Goal: Task Accomplishment & Management: Manage account settings

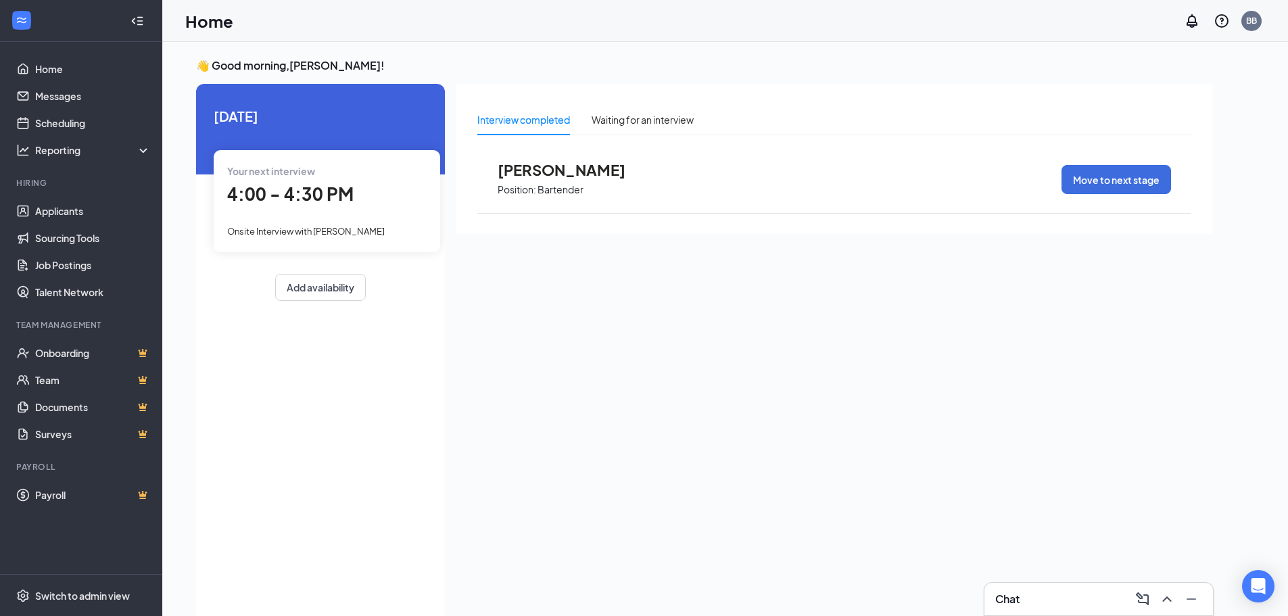
click at [338, 187] on span "4:00 - 4:30 PM" at bounding box center [290, 194] width 126 height 22
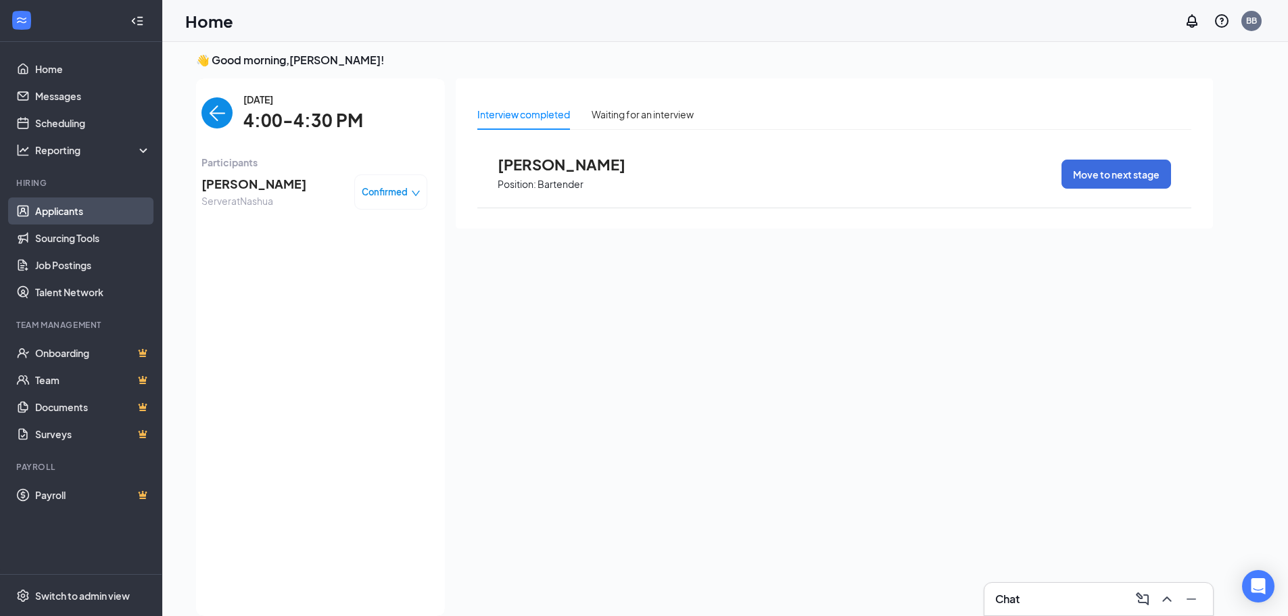
click at [106, 212] on link "Applicants" at bounding box center [93, 210] width 116 height 27
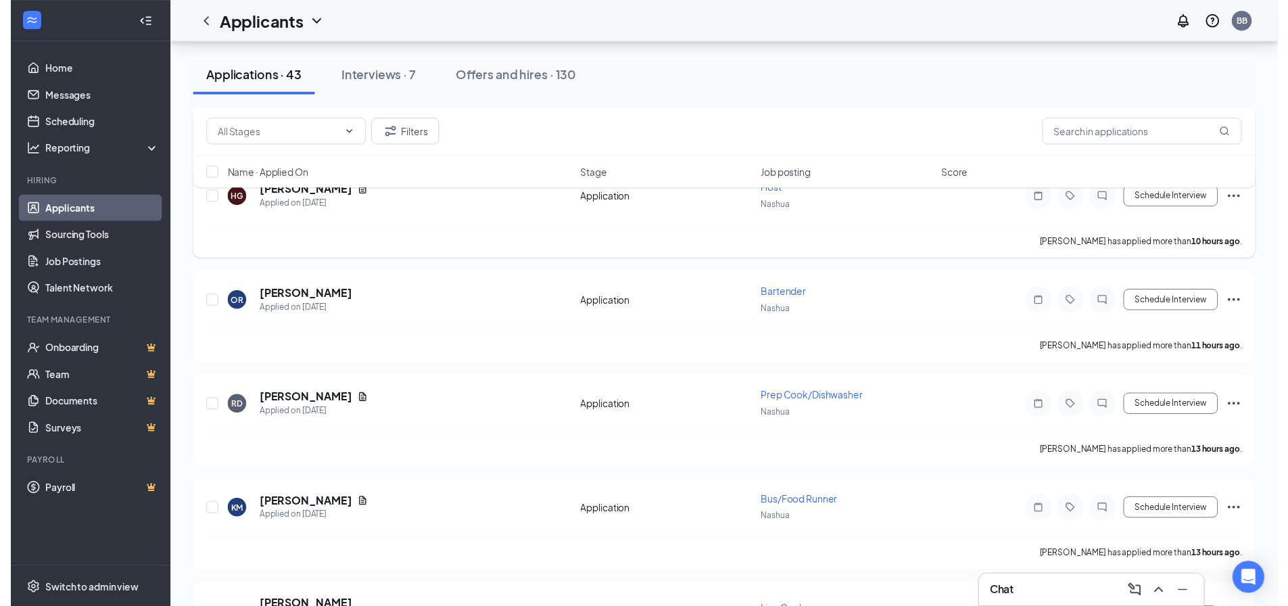
scroll to position [271, 0]
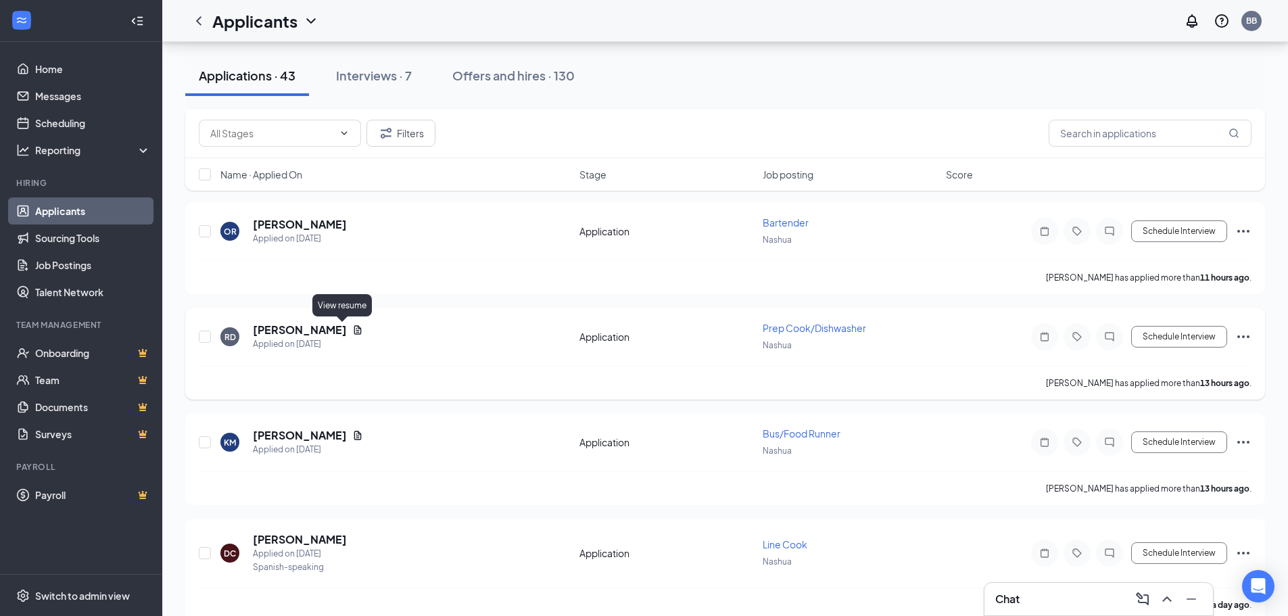
click at [352, 332] on icon "Document" at bounding box center [357, 330] width 11 height 11
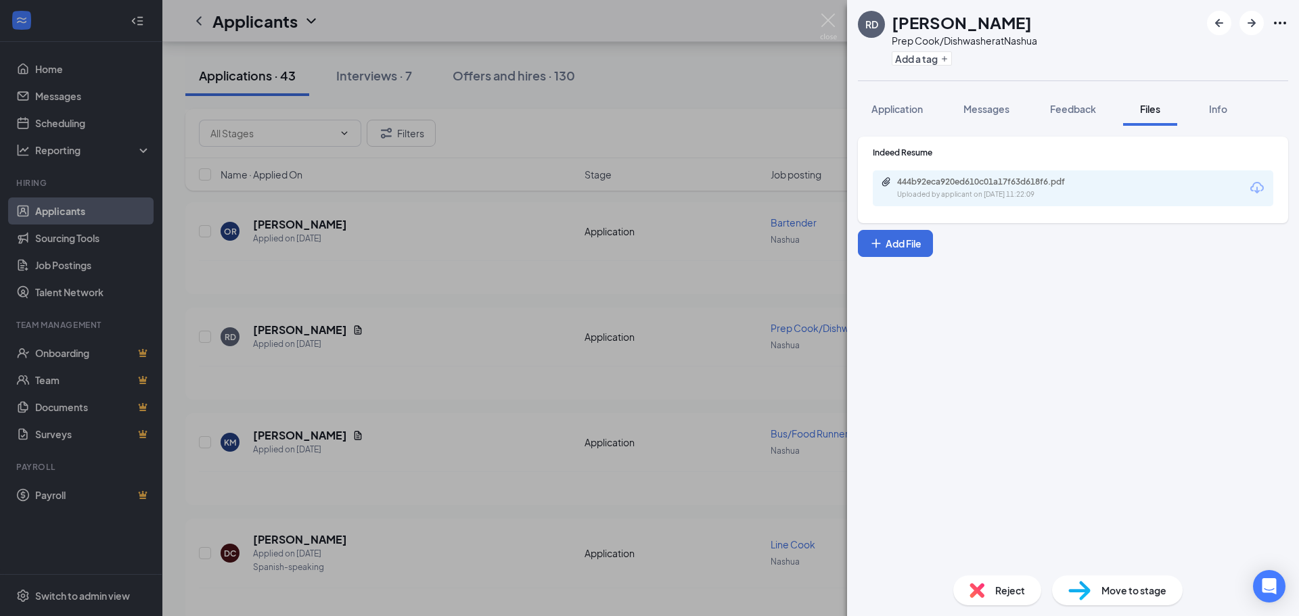
click at [1019, 202] on div "444b92eca920ed610c01a17f63d618f6.pdf Uploaded by applicant on [DATE] 11:22:09" at bounding box center [1072, 188] width 400 height 36
click at [1019, 193] on div "Uploaded by applicant on [DATE] 11:22:09" at bounding box center [998, 194] width 203 height 11
click at [567, 324] on div "RD [PERSON_NAME] Prep Cook/Dishwasher at [GEOGRAPHIC_DATA] Add a tag Applicatio…" at bounding box center [649, 308] width 1299 height 616
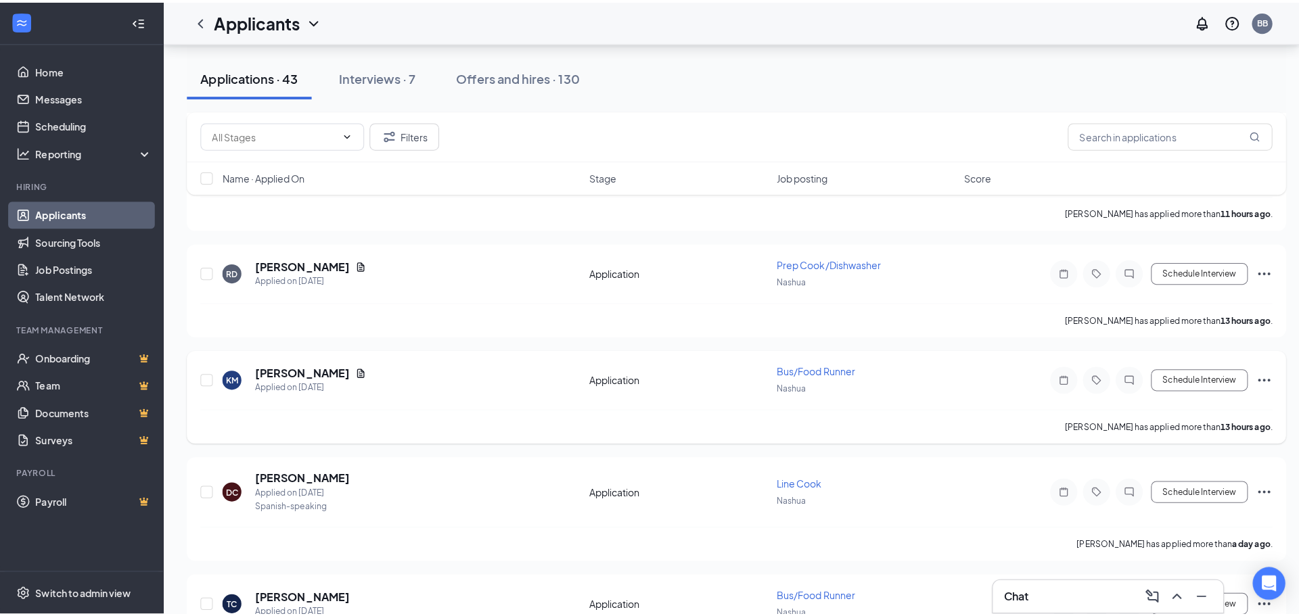
scroll to position [473, 0]
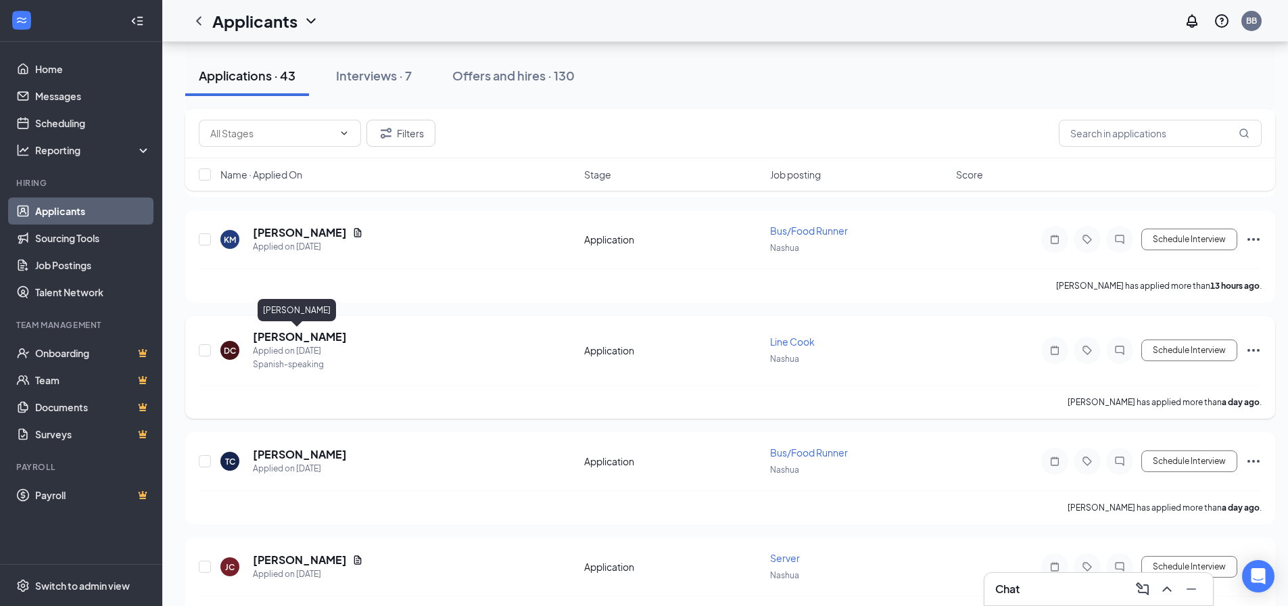
click at [301, 332] on h5 "[PERSON_NAME]" at bounding box center [300, 336] width 94 height 15
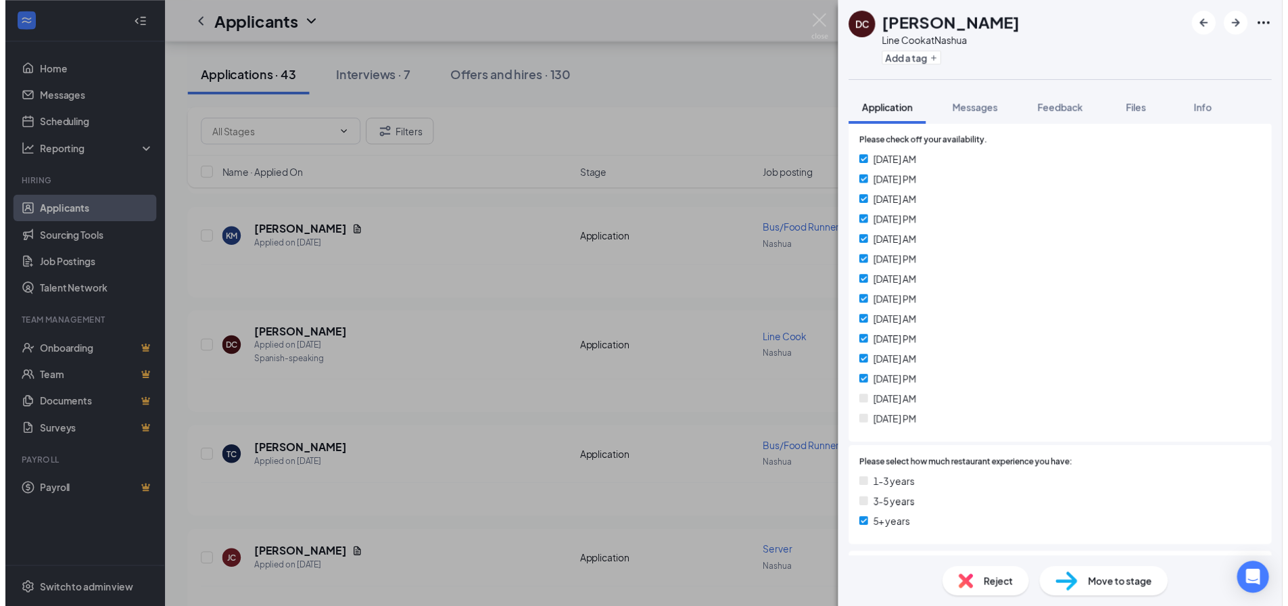
scroll to position [406, 0]
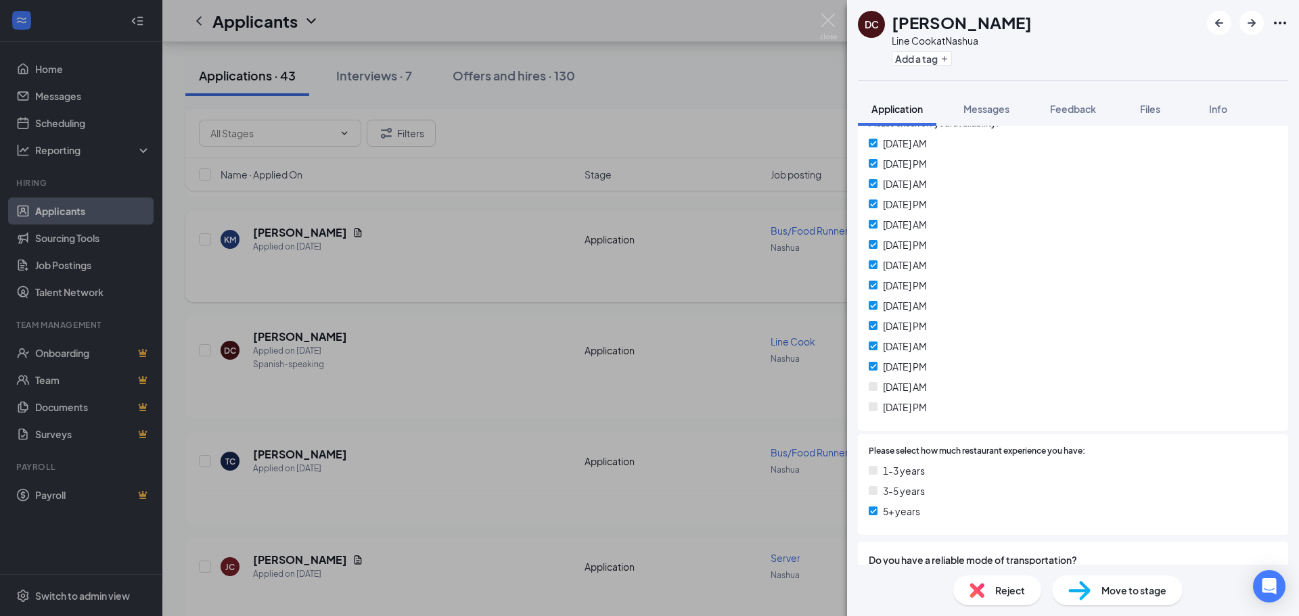
drag, startPoint x: 490, startPoint y: 311, endPoint x: 503, endPoint y: 298, distance: 18.2
click at [491, 311] on div "DC [PERSON_NAME] Line Cook at [GEOGRAPHIC_DATA] Add a tag Application Messages …" at bounding box center [649, 308] width 1299 height 616
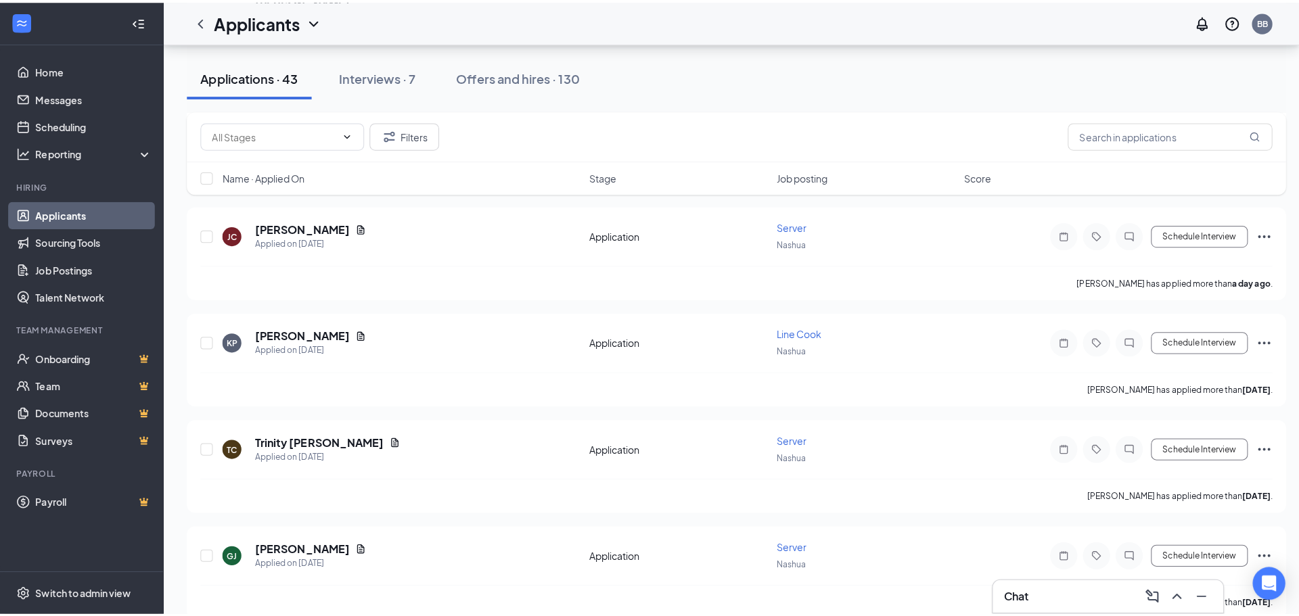
scroll to position [812, 0]
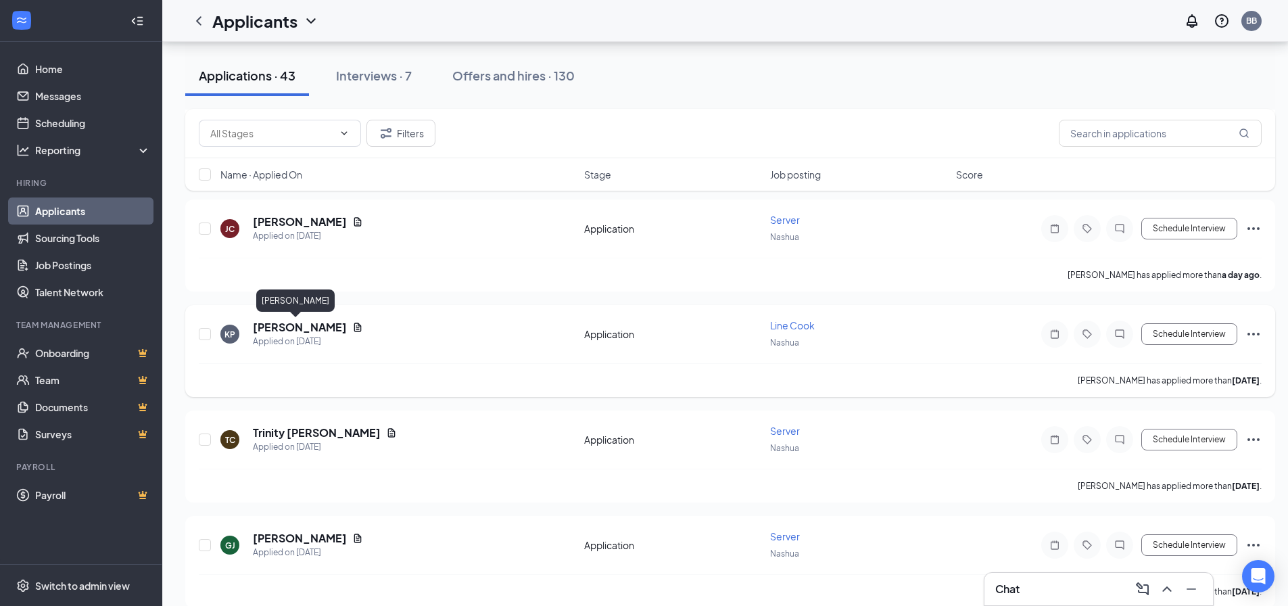
click at [287, 325] on h5 "[PERSON_NAME]" at bounding box center [300, 327] width 94 height 15
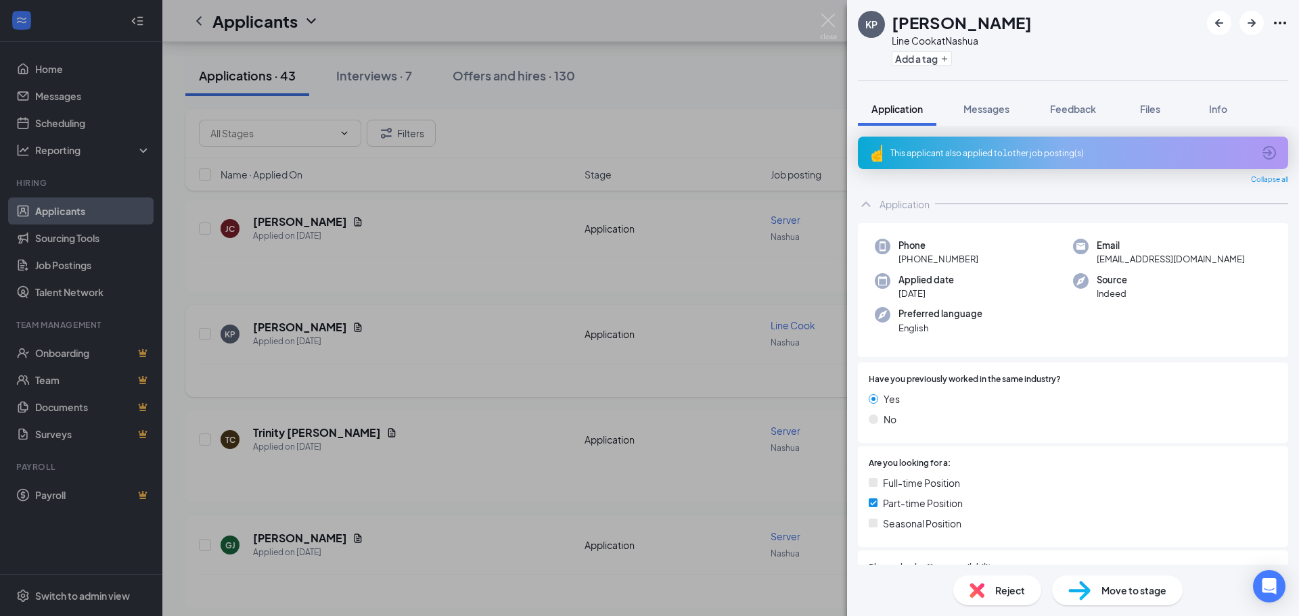
drag, startPoint x: 393, startPoint y: 337, endPoint x: 336, endPoint y: 315, distance: 61.0
click at [394, 335] on div "KP [PERSON_NAME] Line Cook at [GEOGRAPHIC_DATA] Add a tag Application Messages …" at bounding box center [649, 308] width 1299 height 616
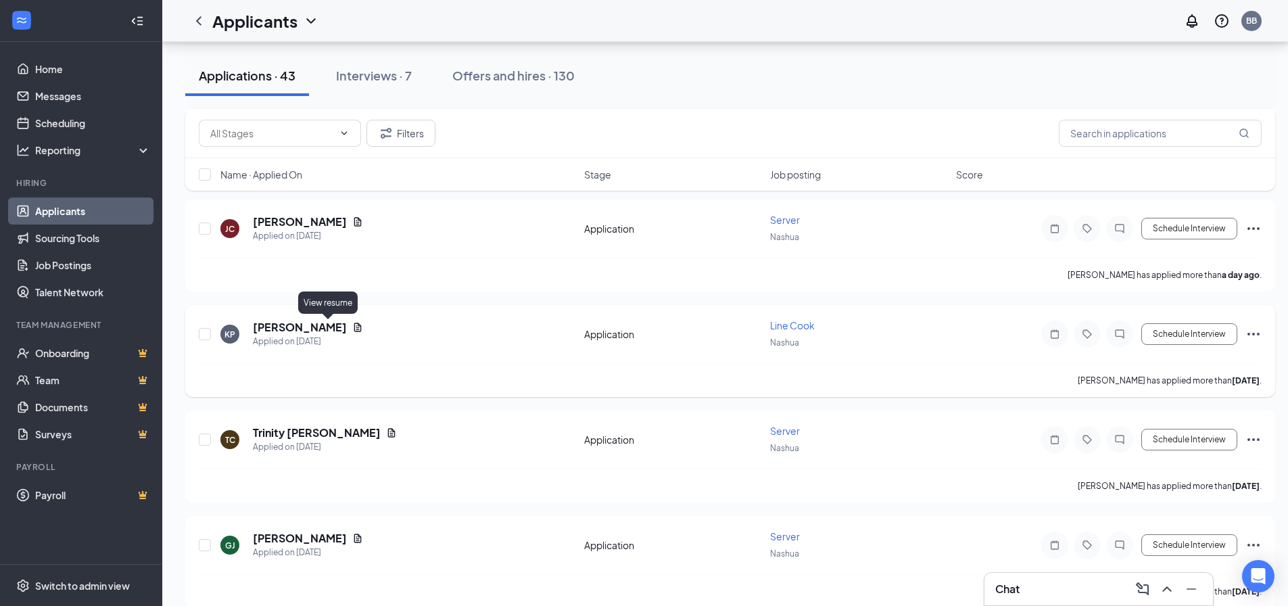
click at [354, 330] on icon "Document" at bounding box center [357, 327] width 7 height 9
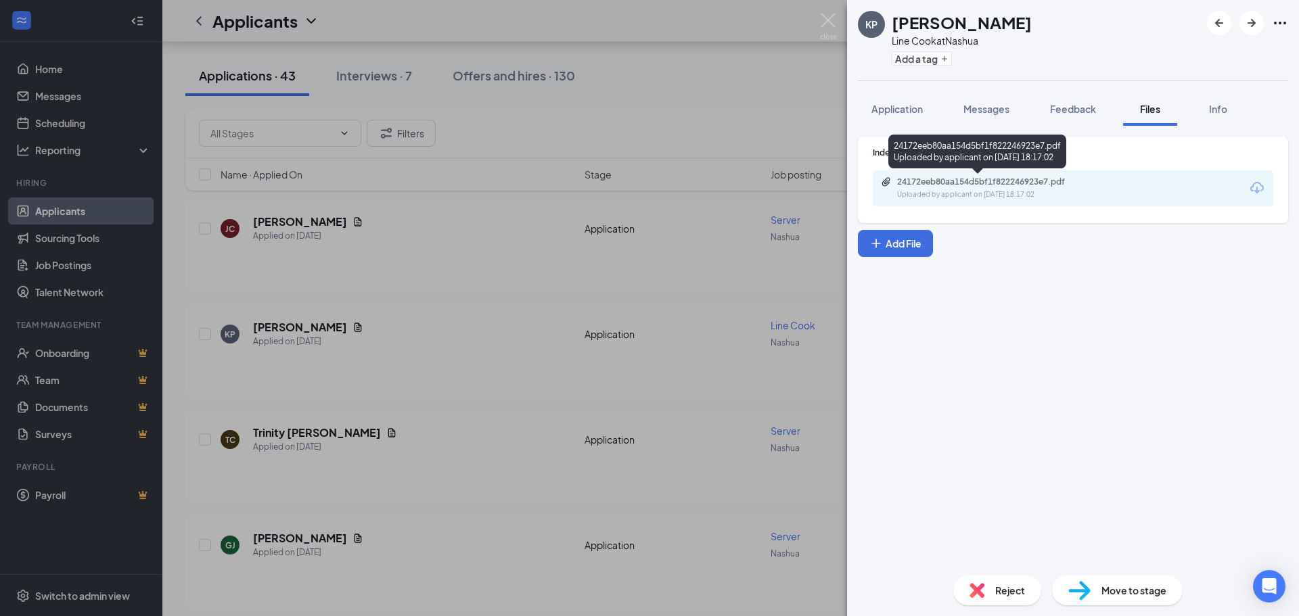
click at [1006, 189] on div "24172eeb80aa154d5bf1f822246923e7.pdf Uploaded by applicant on [DATE] 18:17:02" at bounding box center [990, 189] width 219 height 24
drag, startPoint x: 711, startPoint y: 287, endPoint x: 550, endPoint y: 340, distance: 169.2
click at [707, 289] on div "KP [PERSON_NAME] Line Cook at [GEOGRAPHIC_DATA] Add a tag Application Messages …" at bounding box center [649, 308] width 1299 height 616
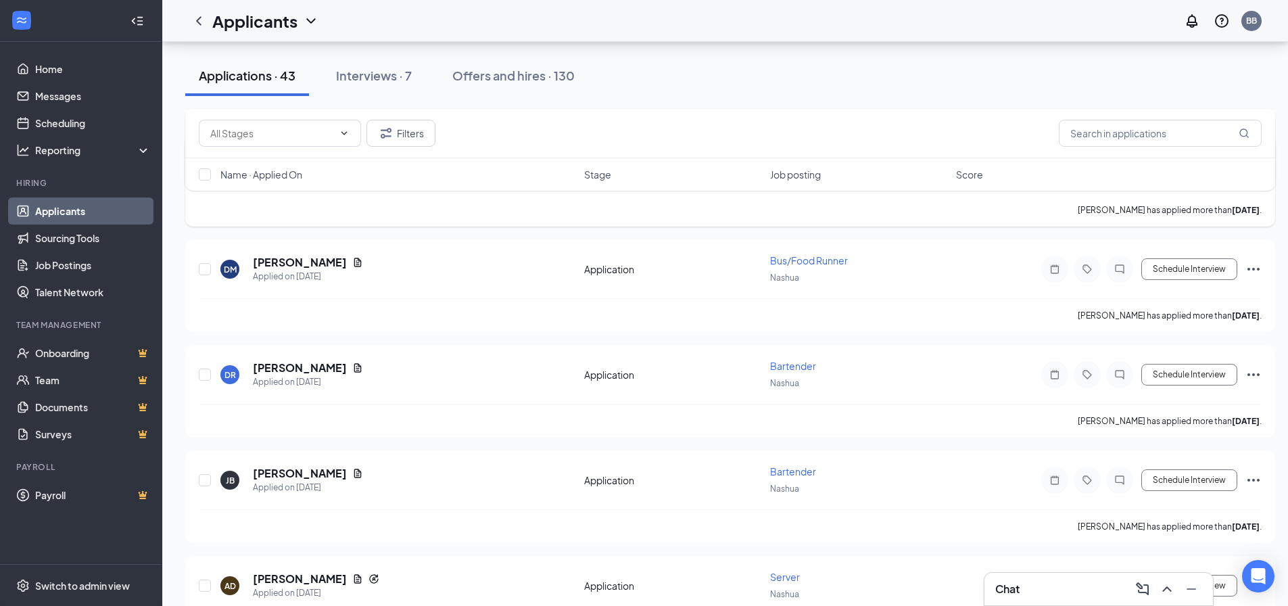
scroll to position [3192, 0]
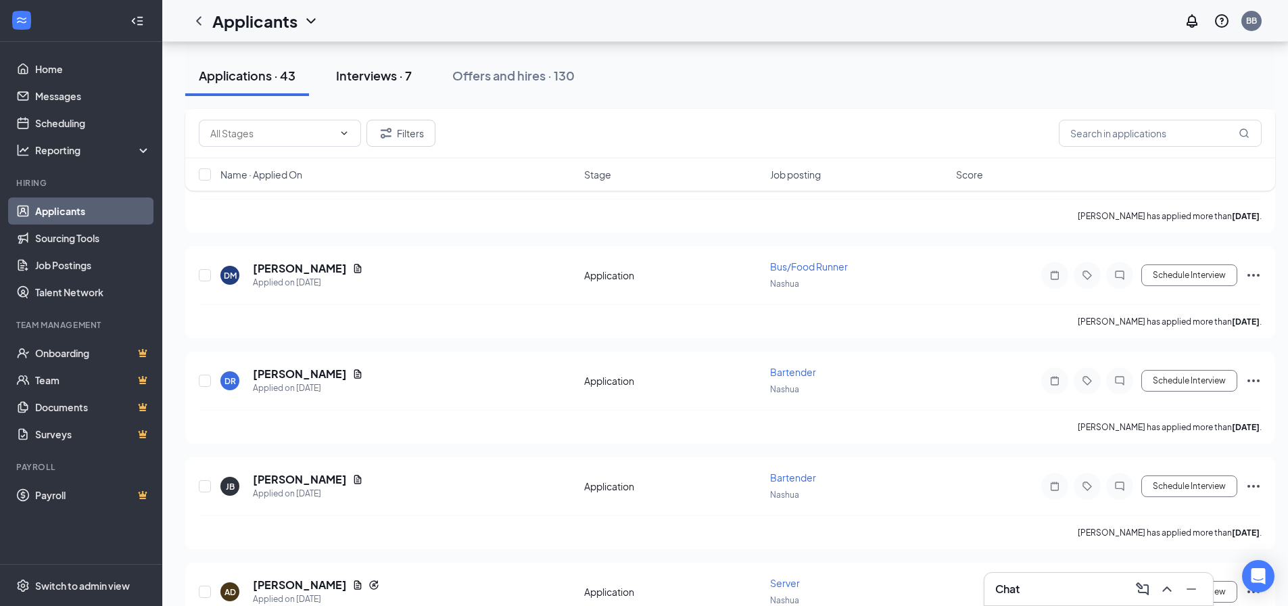
click at [373, 70] on div "Interviews · 7" at bounding box center [374, 75] width 76 height 17
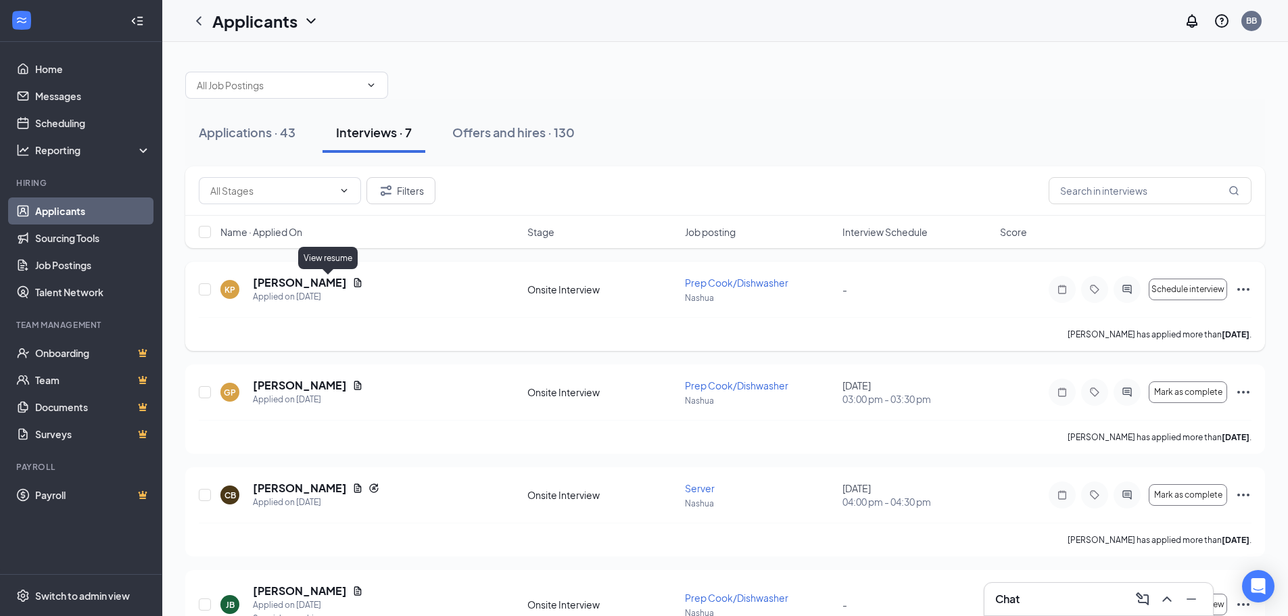
click at [354, 279] on icon "Document" at bounding box center [357, 282] width 7 height 9
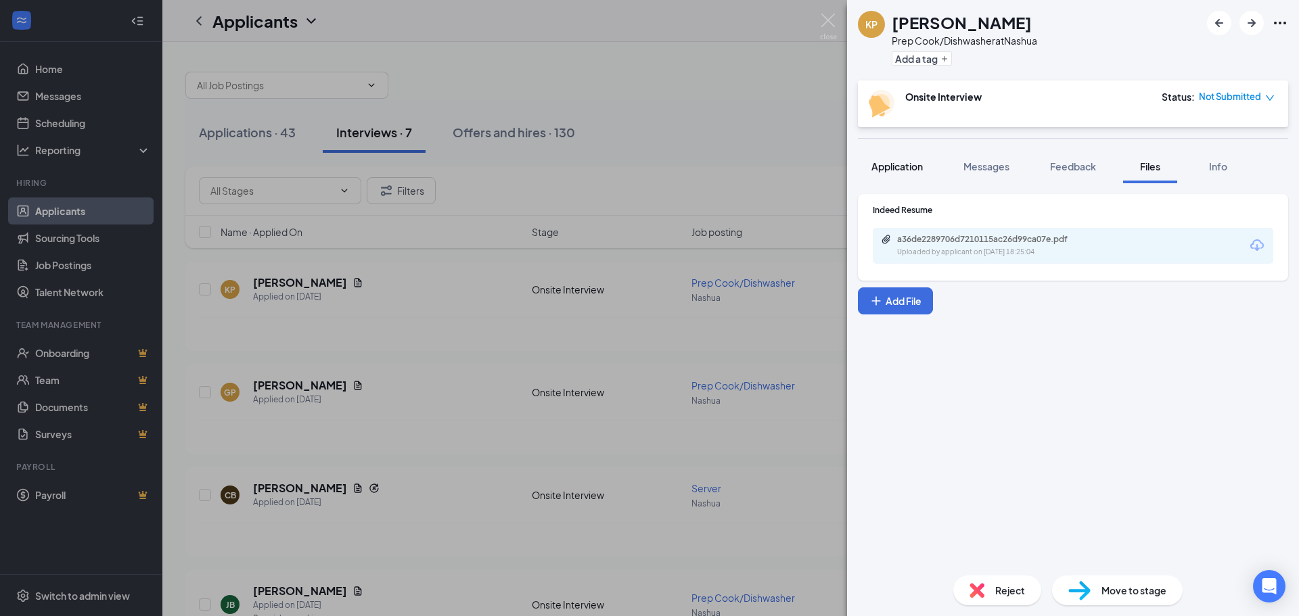
click at [872, 164] on span "Application" at bounding box center [896, 166] width 51 height 12
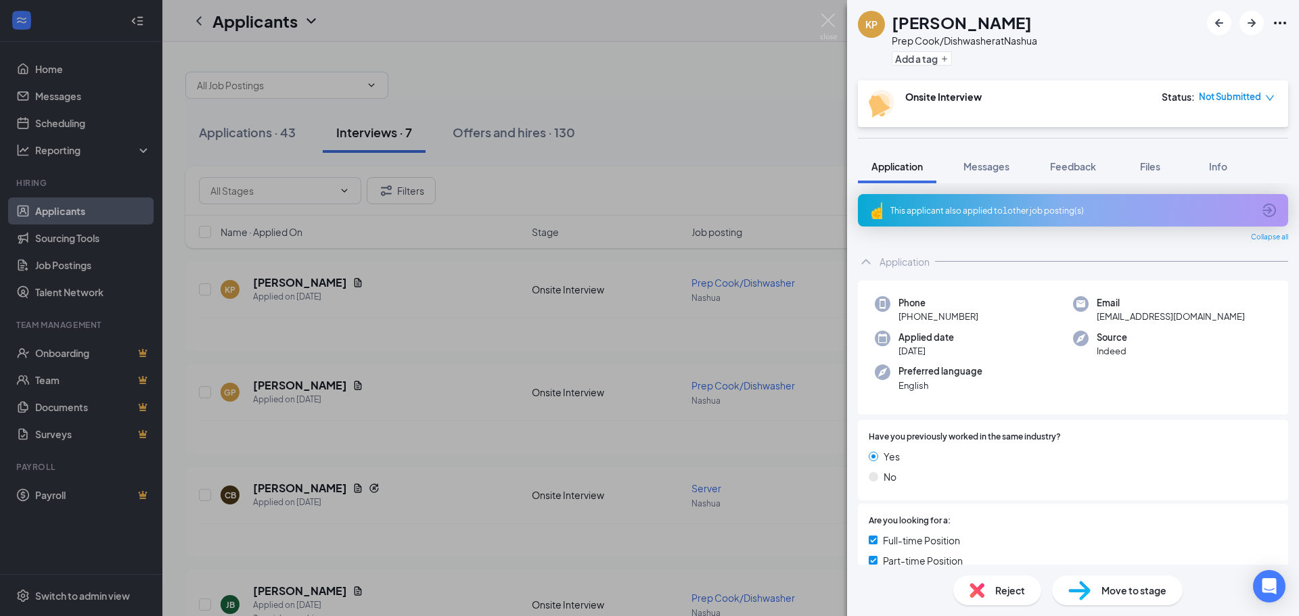
drag, startPoint x: 1148, startPoint y: 172, endPoint x: 1114, endPoint y: 188, distance: 37.5
click at [1148, 172] on span "Files" at bounding box center [1150, 166] width 20 height 12
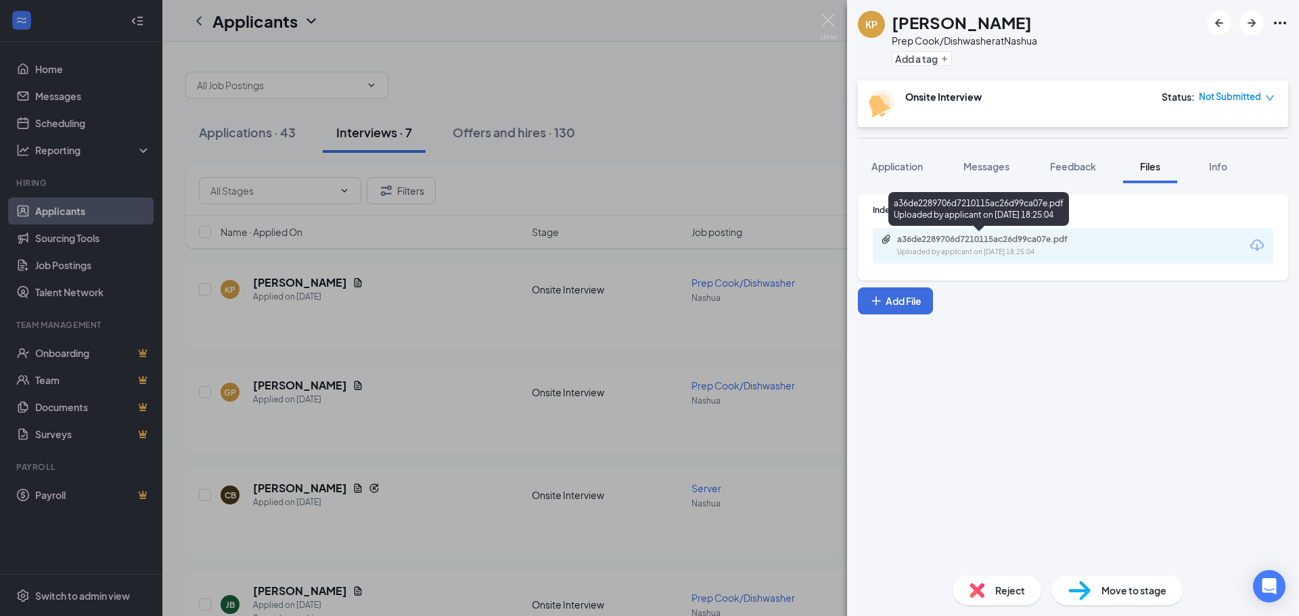
click at [935, 248] on div "Uploaded by applicant on [DATE] 18:25:04" at bounding box center [998, 252] width 203 height 11
click at [829, 22] on img at bounding box center [828, 27] width 17 height 26
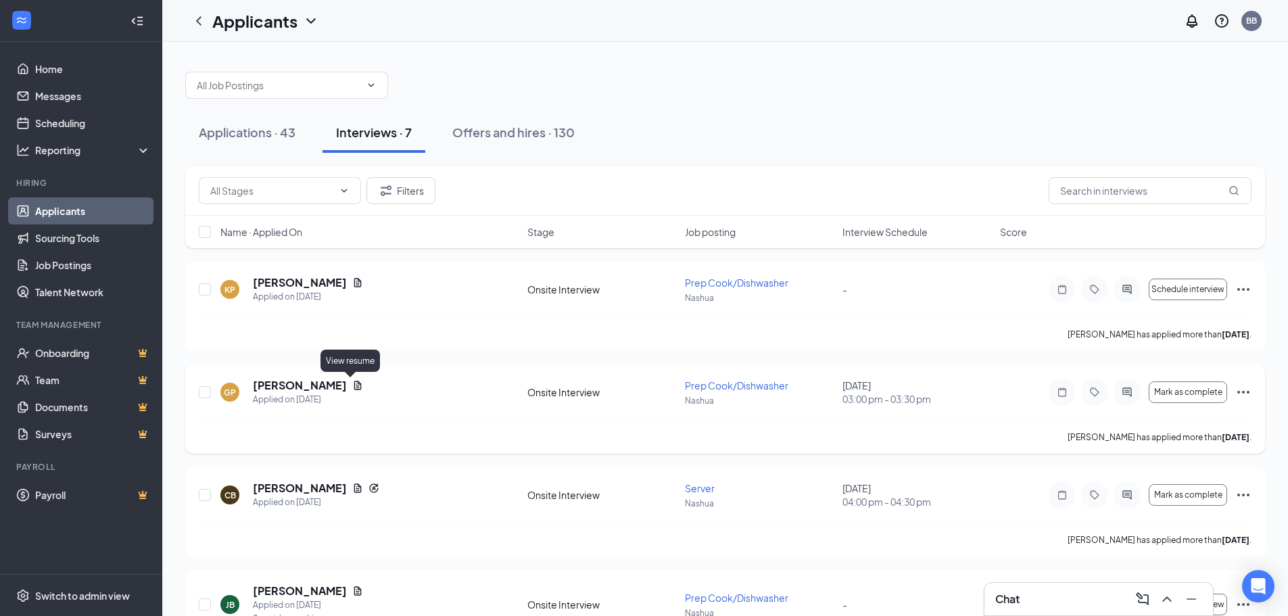
click at [355, 390] on icon "Document" at bounding box center [357, 385] width 11 height 11
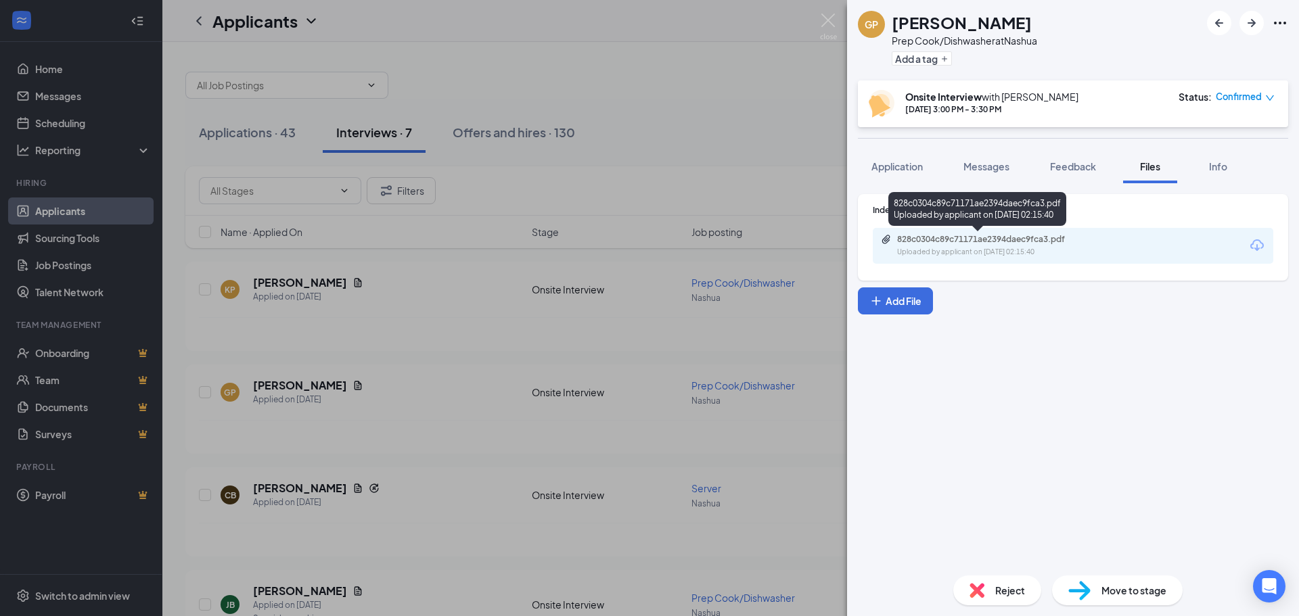
click at [1050, 235] on div "828c0304c89c71171ae2394daec9fca3.pdf" at bounding box center [991, 239] width 189 height 11
click at [829, 33] on img at bounding box center [828, 27] width 17 height 26
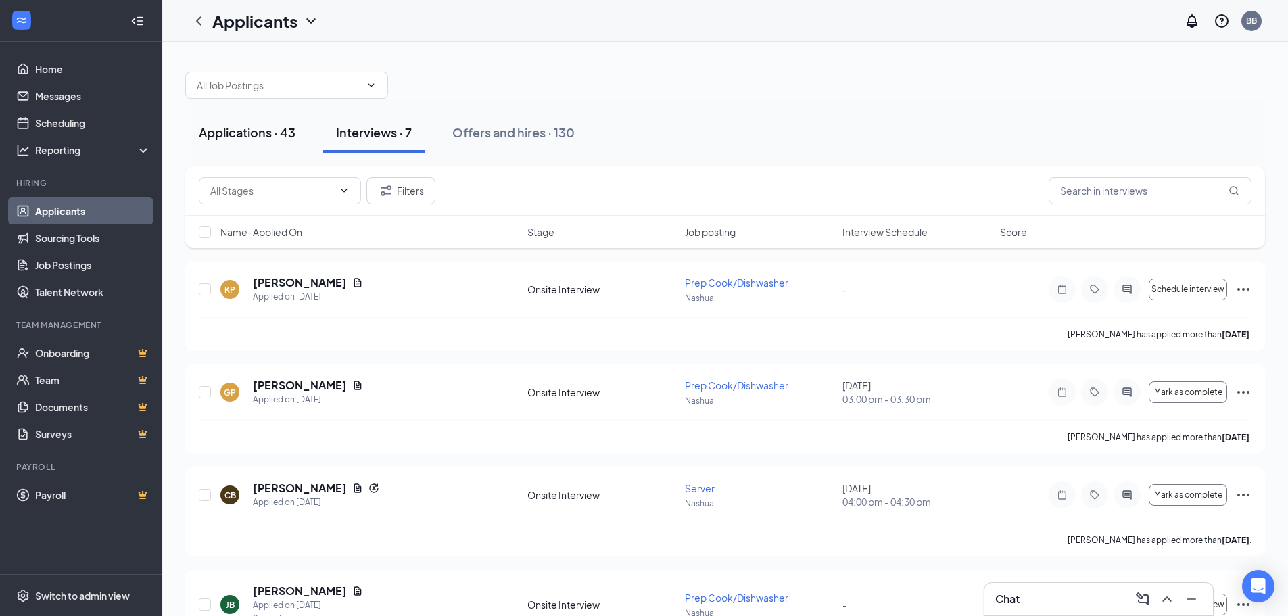
click at [249, 135] on div "Applications · 43" at bounding box center [247, 132] width 97 height 17
